Goal: Check status: Check status

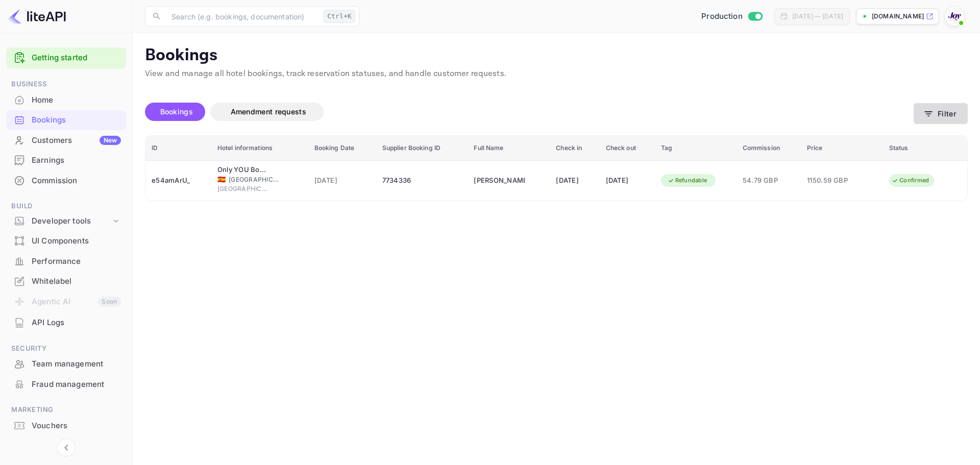
click at [926, 117] on icon "button" at bounding box center [929, 114] width 10 height 10
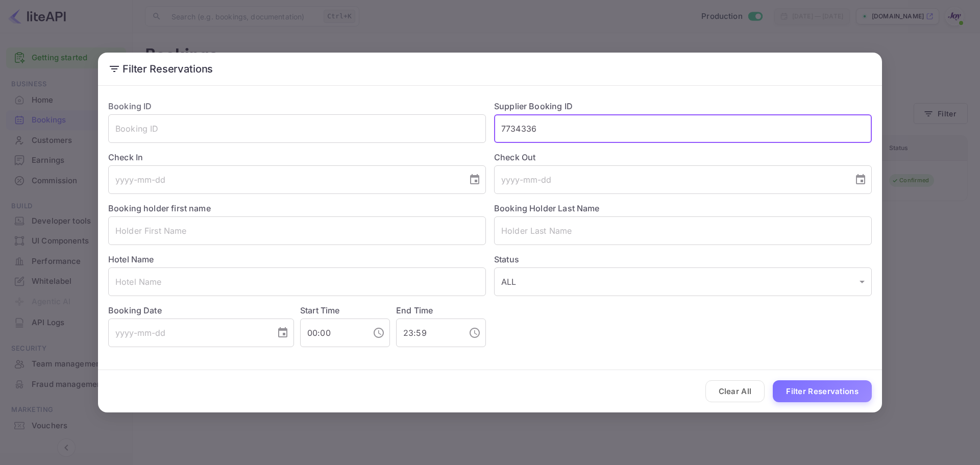
click at [525, 128] on input "7734336" at bounding box center [683, 128] width 378 height 29
paste input "5575"
type input "7735575"
click at [819, 389] on button "Filter Reservations" at bounding box center [822, 391] width 99 height 22
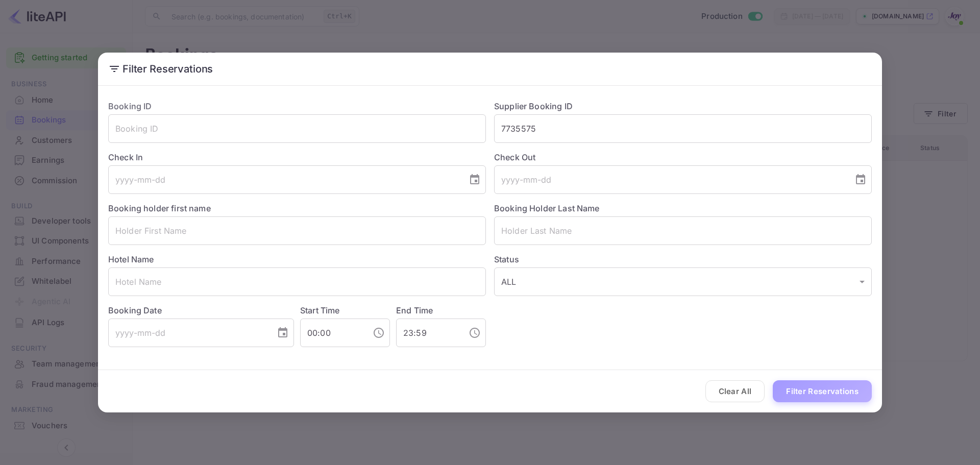
click at [820, 390] on button "Filter Reservations" at bounding box center [822, 391] width 99 height 22
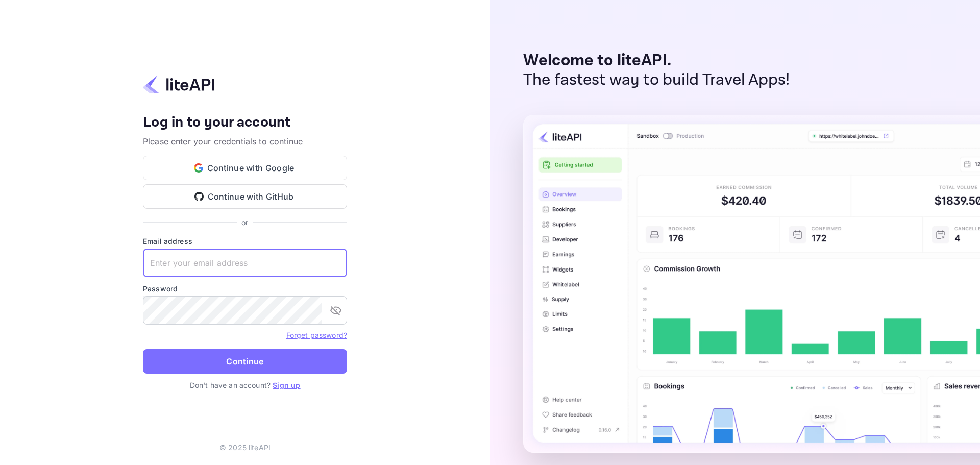
click at [221, 263] on input "text" at bounding box center [245, 263] width 204 height 29
paste input "services@withjoy.com"
type input "services@withjoy.com"
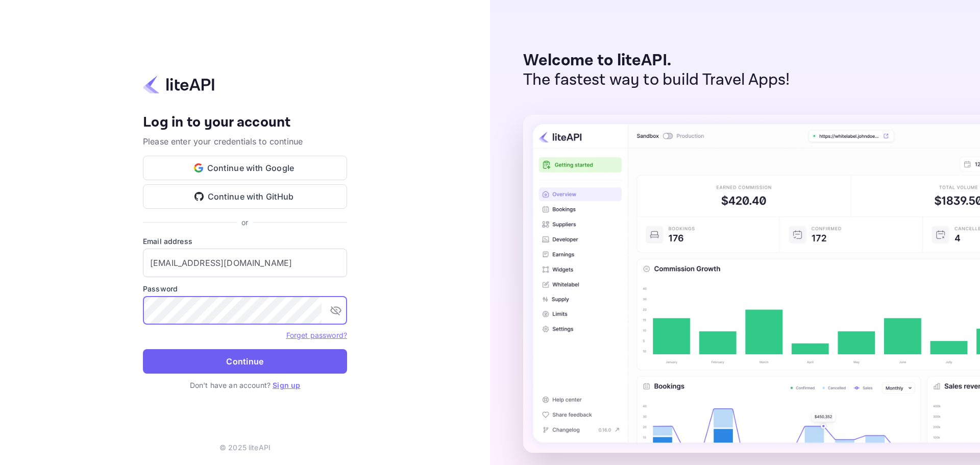
click at [245, 358] on button "Continue" at bounding box center [245, 361] width 204 height 25
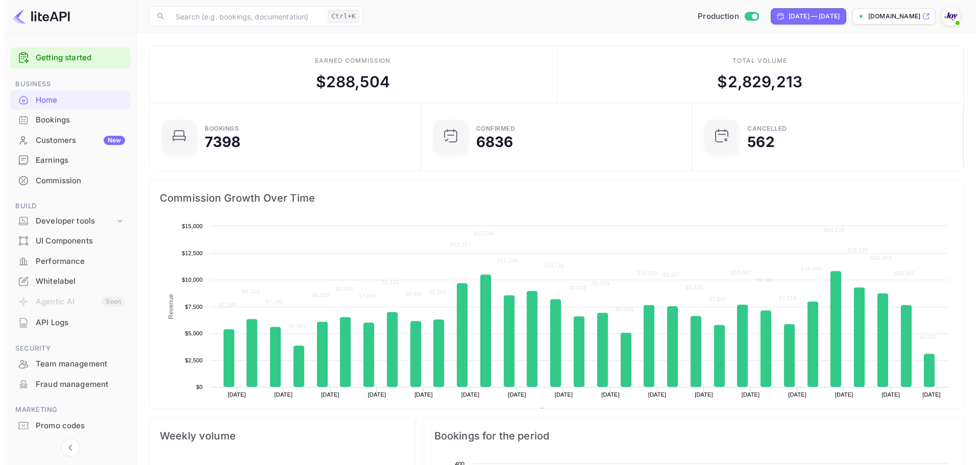
scroll to position [158, 257]
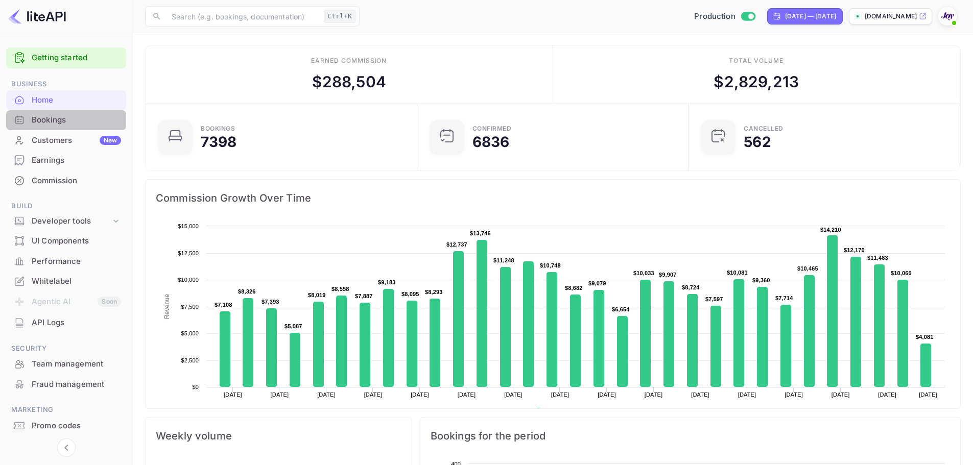
click at [54, 119] on div "Bookings" at bounding box center [76, 120] width 89 height 12
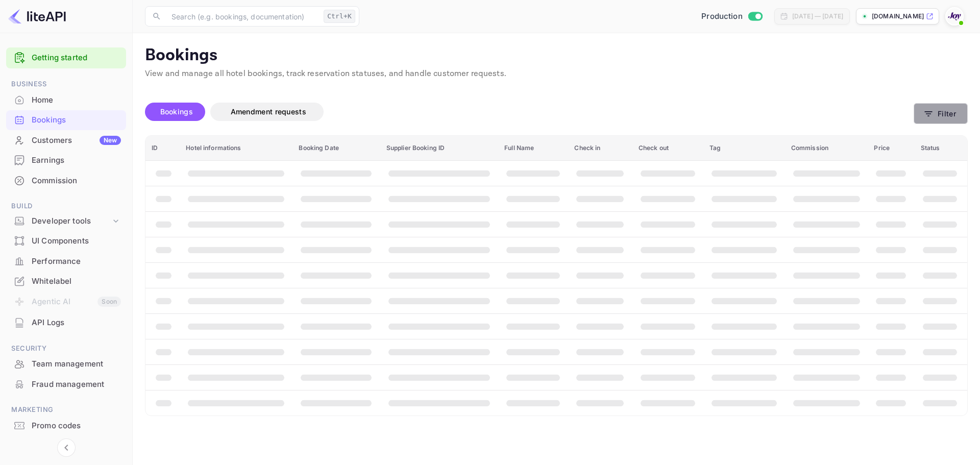
click at [936, 114] on button "Filter" at bounding box center [941, 113] width 54 height 21
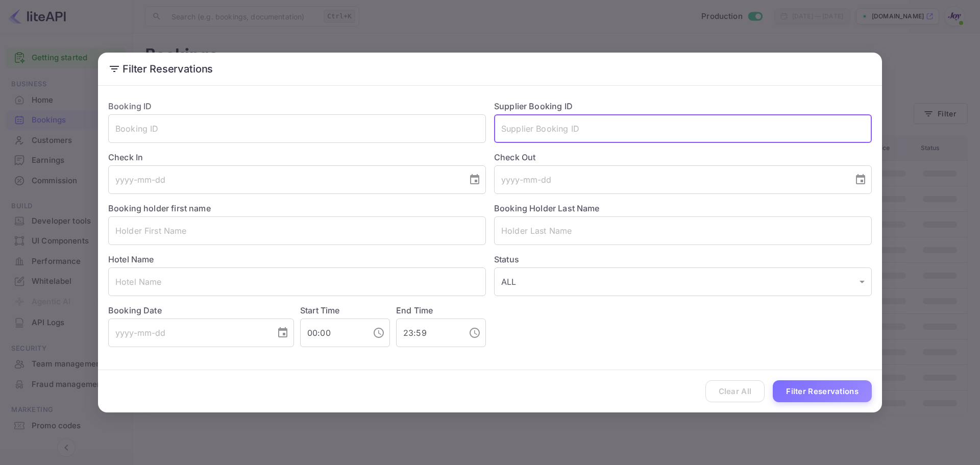
click at [560, 131] on input "text" at bounding box center [683, 128] width 378 height 29
paste input "7735575"
type input "7735575"
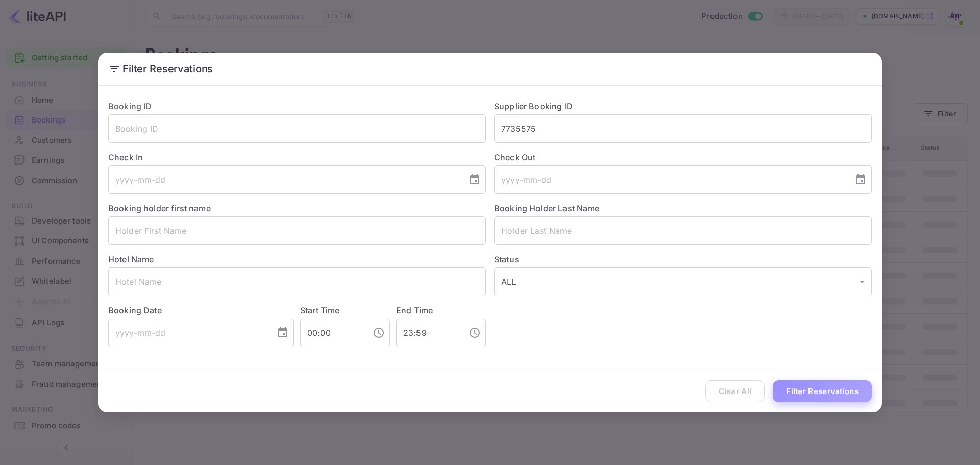
click at [804, 389] on button "Filter Reservations" at bounding box center [822, 391] width 99 height 22
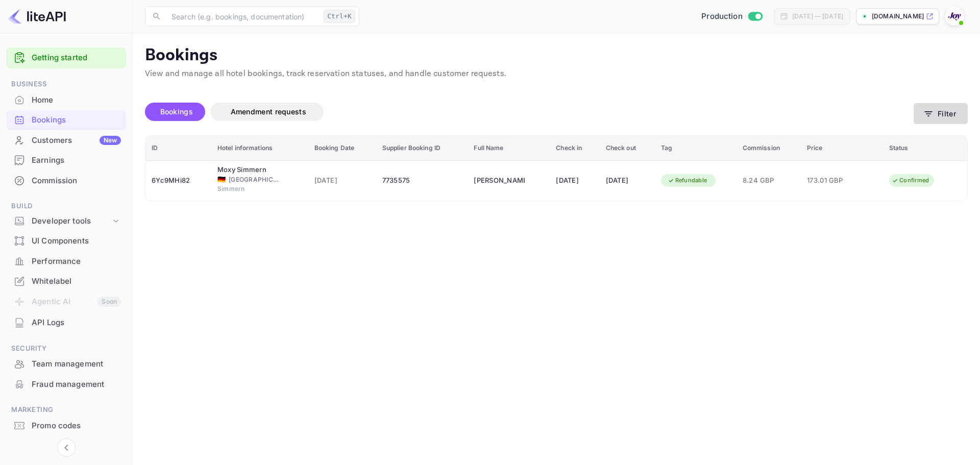
click at [939, 111] on button "Filter" at bounding box center [941, 113] width 54 height 21
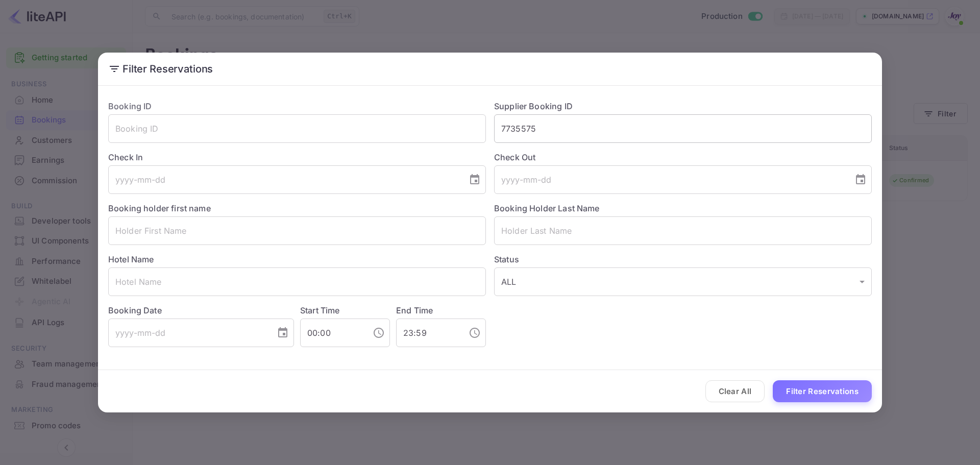
click at [527, 131] on input "7735575" at bounding box center [683, 128] width 378 height 29
paste input "9280688"
type input "9280688"
click at [811, 397] on button "Filter Reservations" at bounding box center [822, 391] width 99 height 22
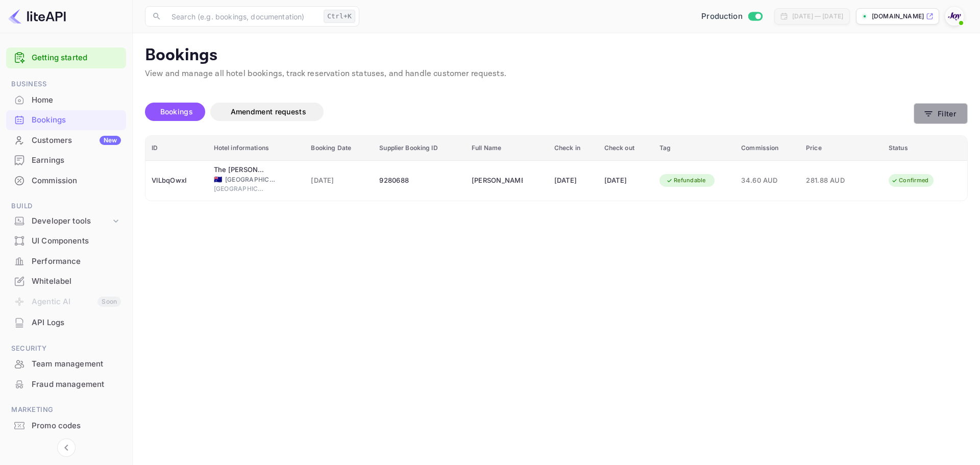
click at [943, 113] on button "Filter" at bounding box center [941, 113] width 54 height 21
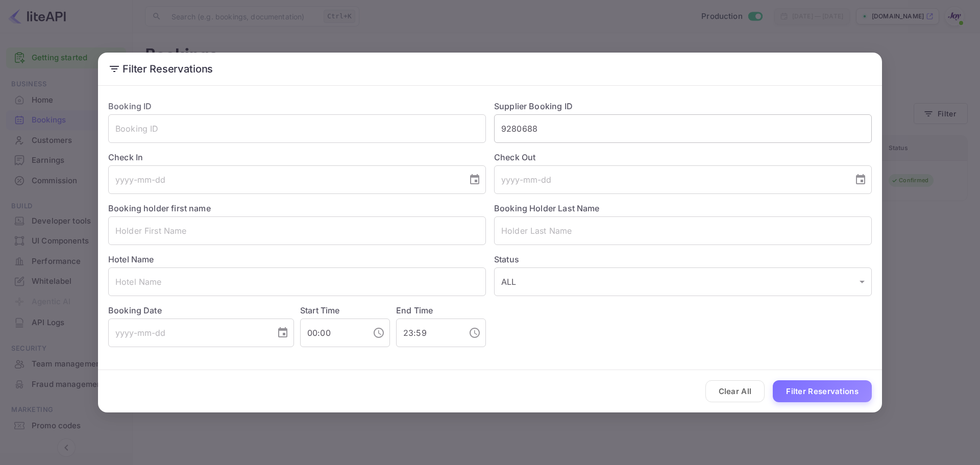
click at [521, 131] on input "9280688" at bounding box center [683, 128] width 378 height 29
paste input "8781250"
type input "8781250"
click at [810, 390] on button "Filter Reservations" at bounding box center [822, 391] width 99 height 22
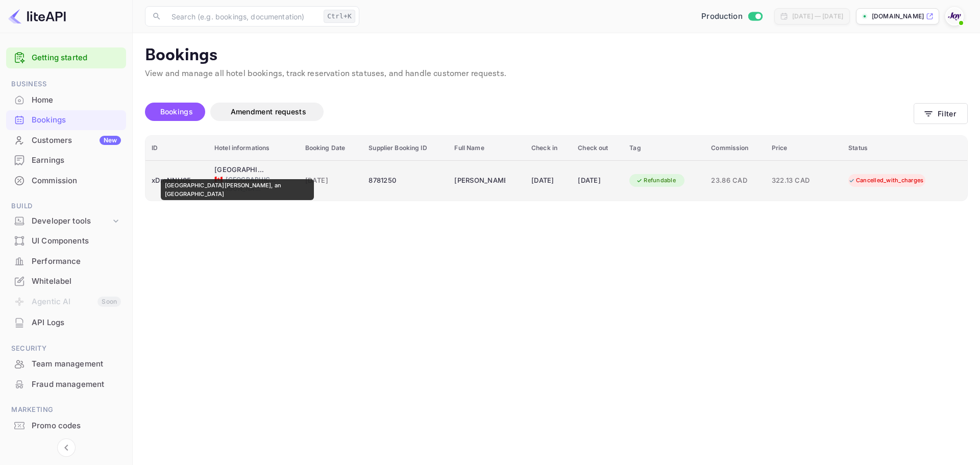
click at [236, 172] on div "[GEOGRAPHIC_DATA][PERSON_NAME], an [GEOGRAPHIC_DATA]" at bounding box center [239, 170] width 51 height 10
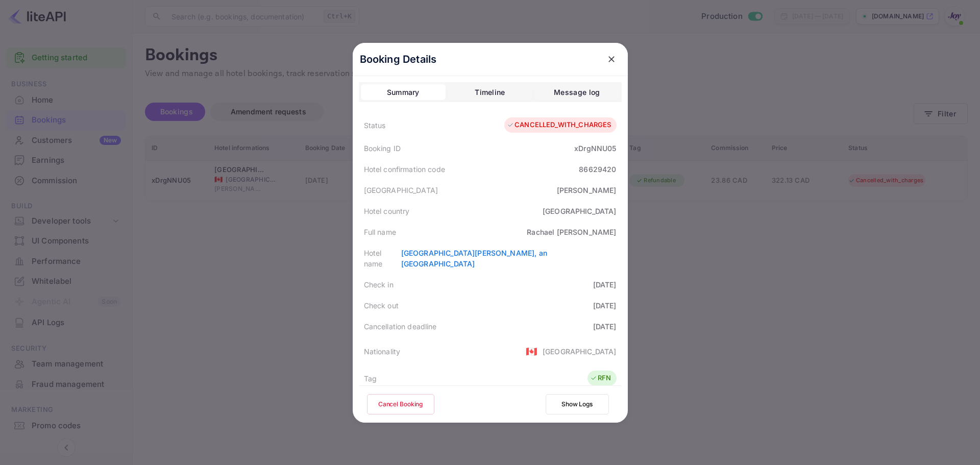
click at [609, 56] on icon "close" at bounding box center [612, 59] width 10 height 10
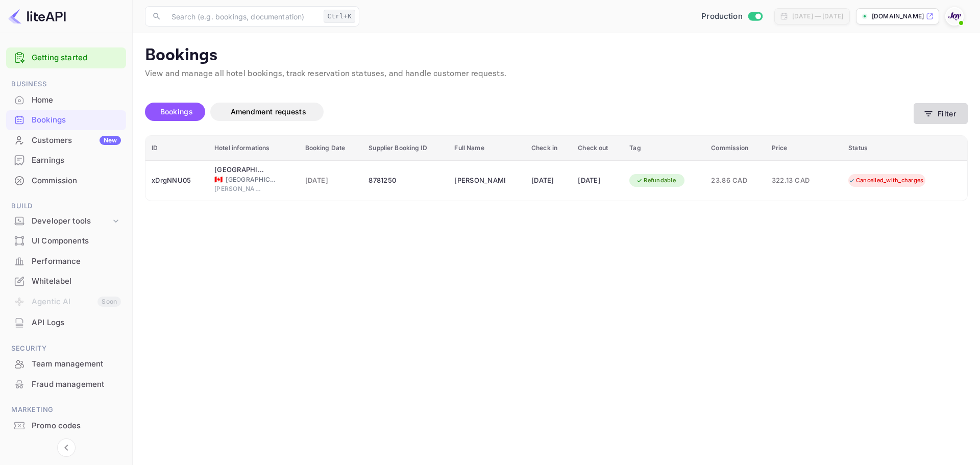
click at [943, 116] on button "Filter" at bounding box center [941, 113] width 54 height 21
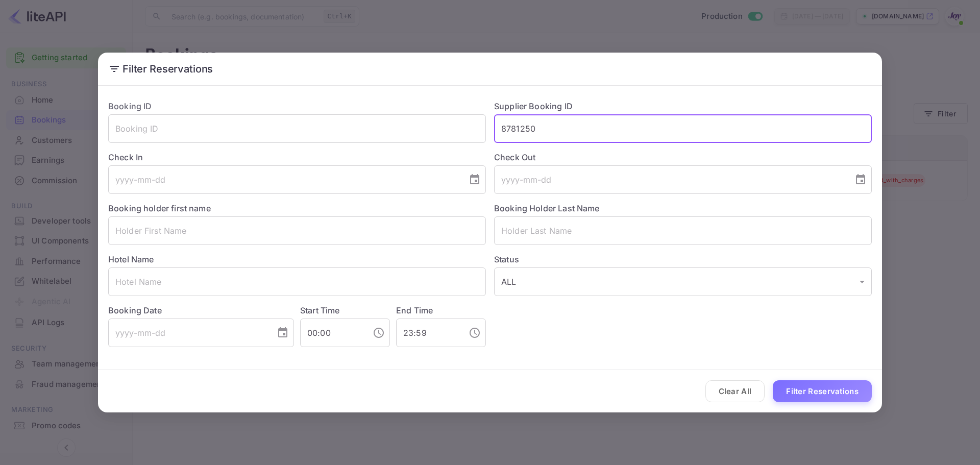
click at [521, 128] on input "8781250" at bounding box center [683, 128] width 378 height 29
paste input "9071494667527"
type input "9071494667527"
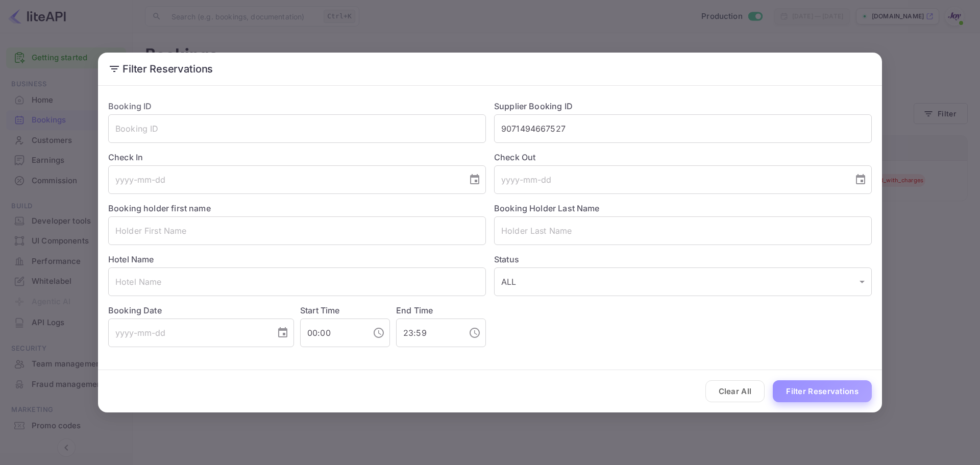
click at [808, 397] on button "Filter Reservations" at bounding box center [822, 391] width 99 height 22
